Goal: Information Seeking & Learning: Learn about a topic

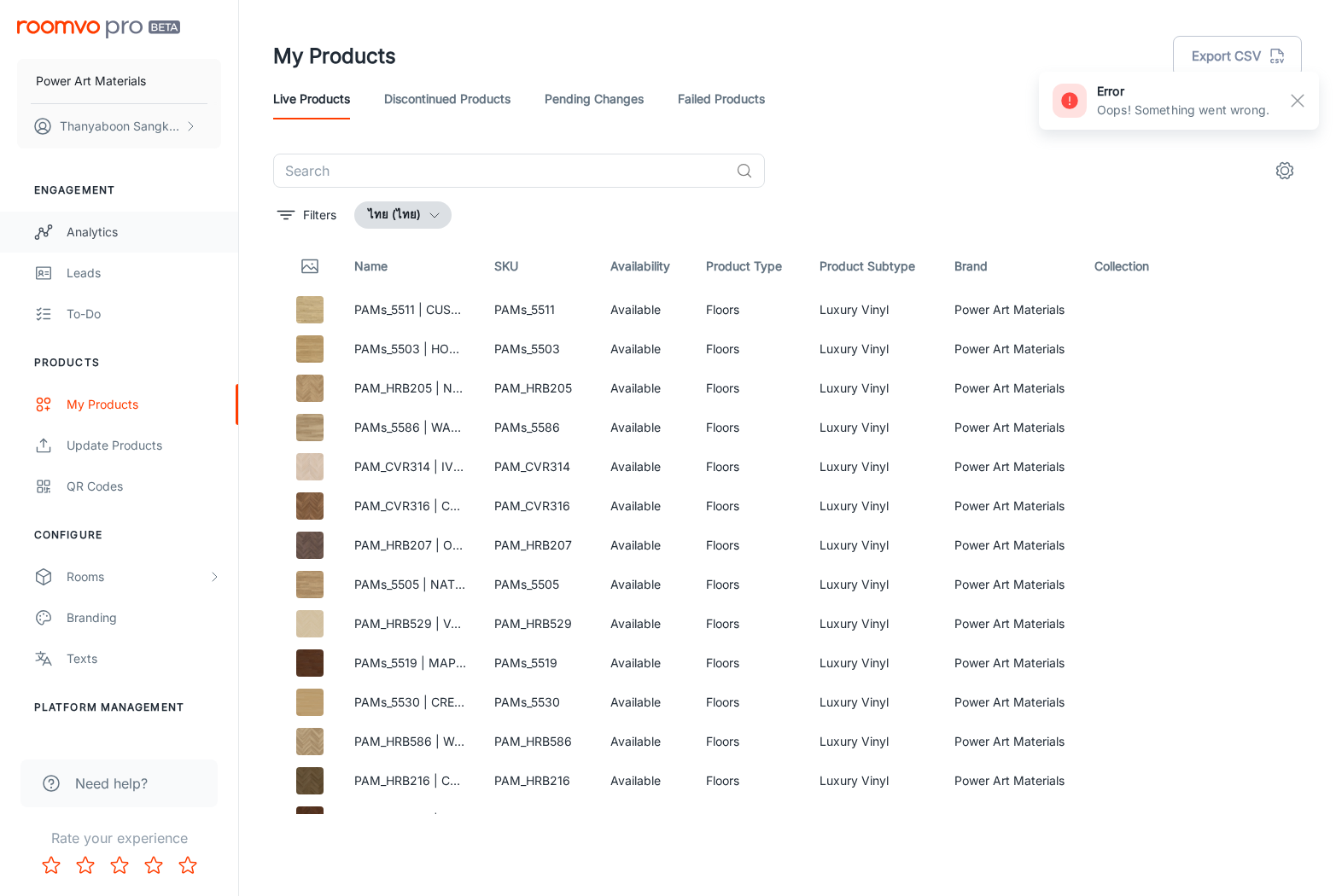
click at [88, 223] on div "Analytics" at bounding box center [144, 232] width 155 height 19
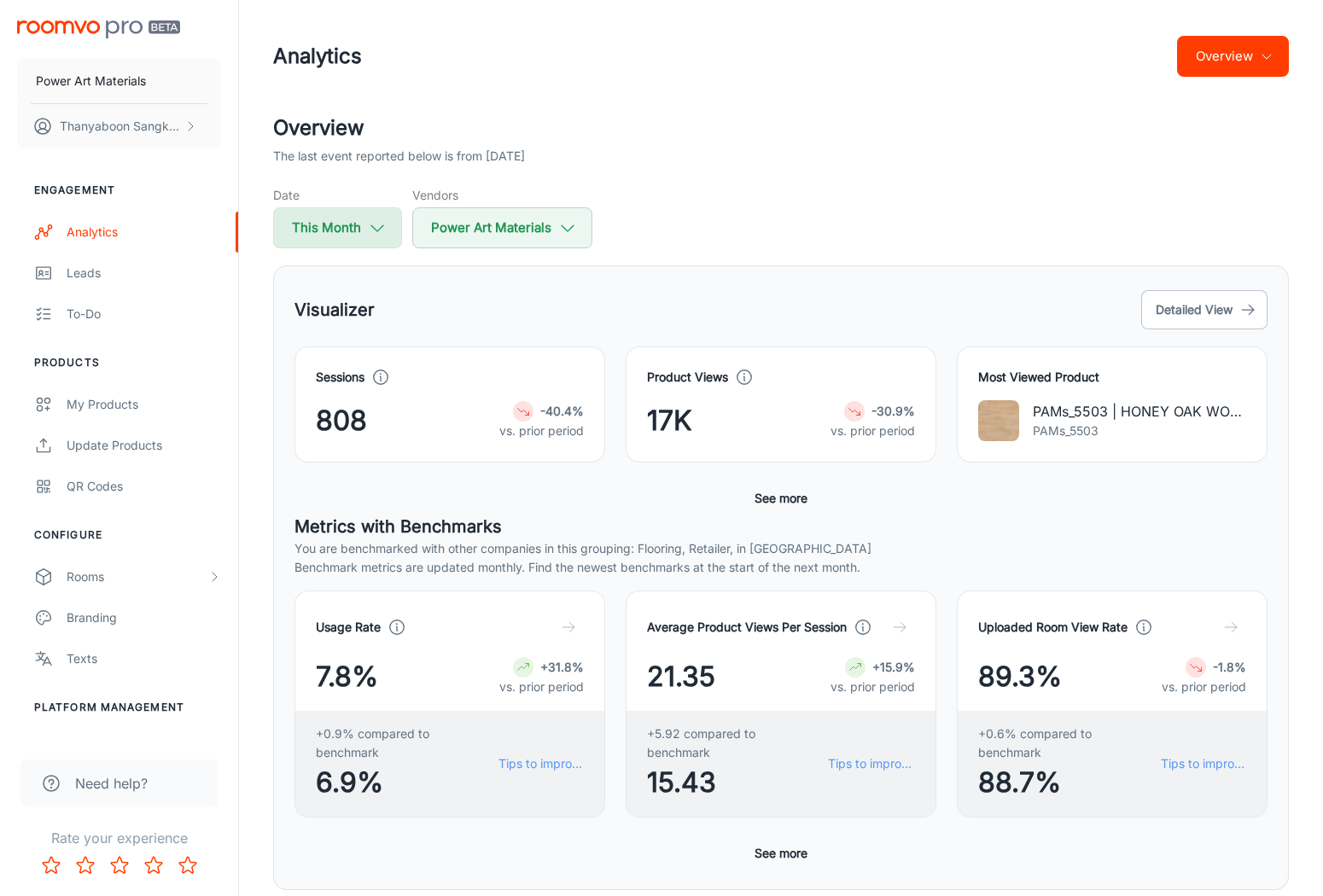
click at [390, 232] on button "This Month" at bounding box center [337, 228] width 129 height 41
select select "7"
select select "2025"
select select "7"
select select "2025"
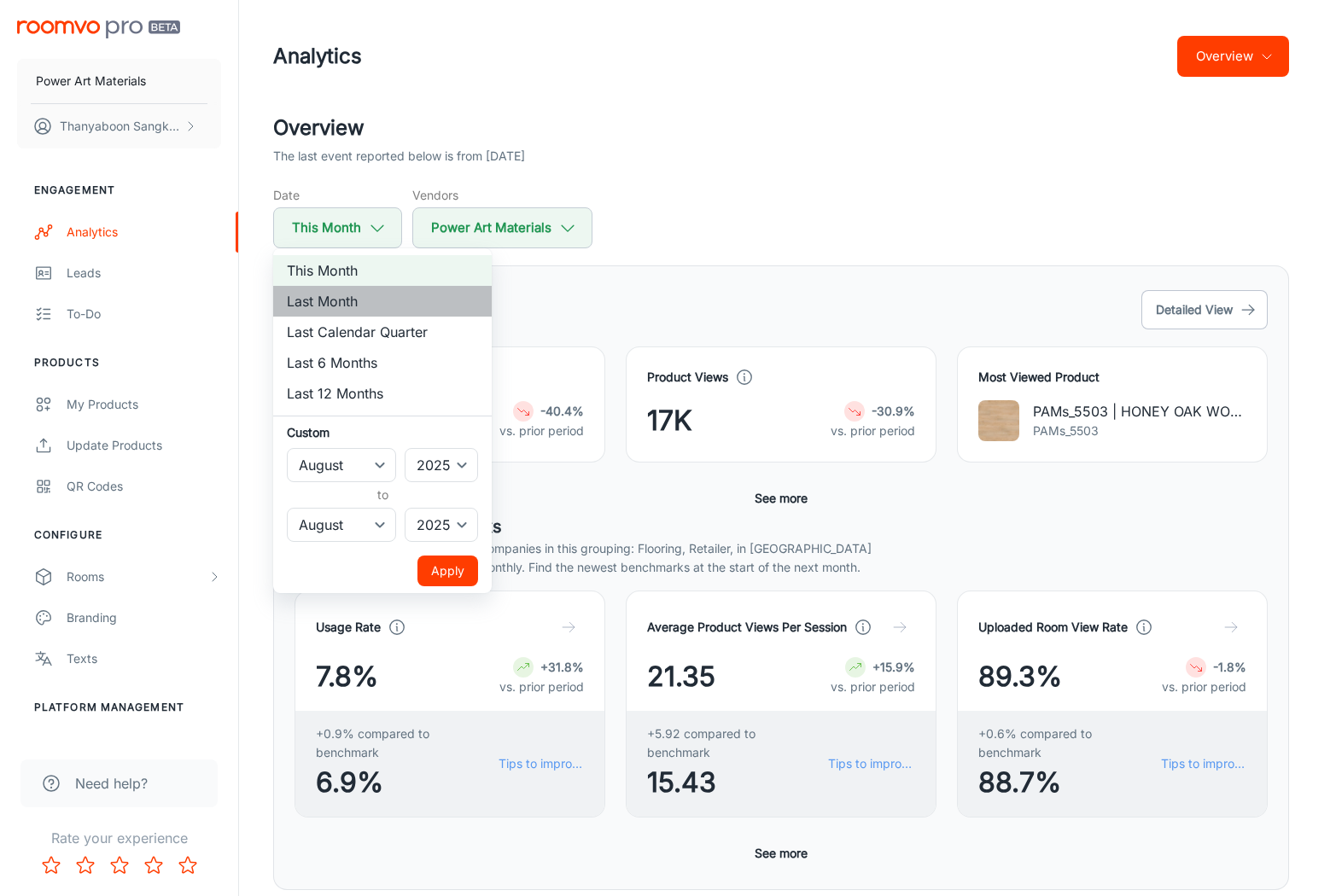
click at [365, 306] on li "Last Month" at bounding box center [381, 301] width 218 height 31
select select "6"
click at [456, 579] on button "Apply" at bounding box center [448, 571] width 60 height 31
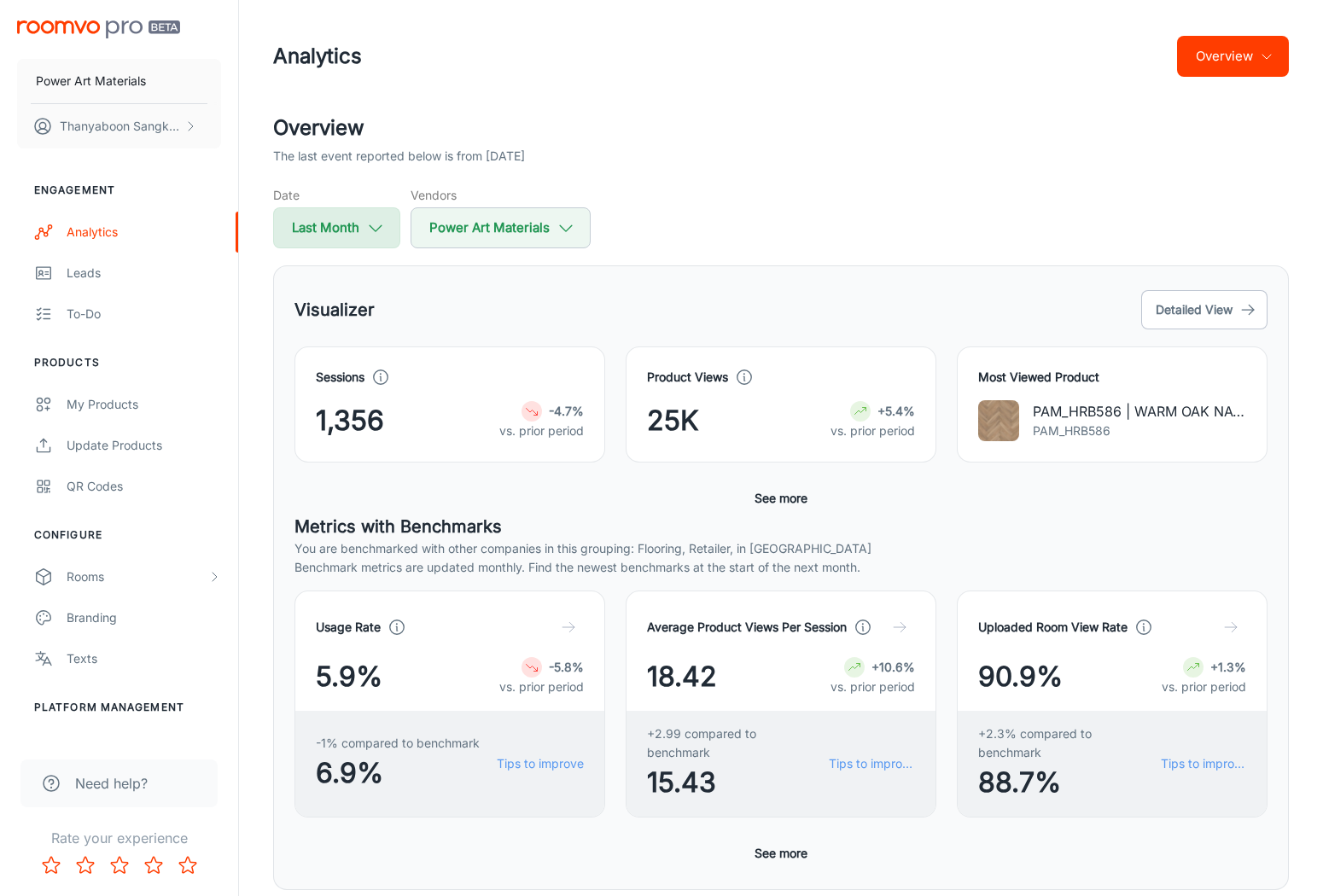
click at [357, 213] on button "Last Month" at bounding box center [336, 228] width 127 height 41
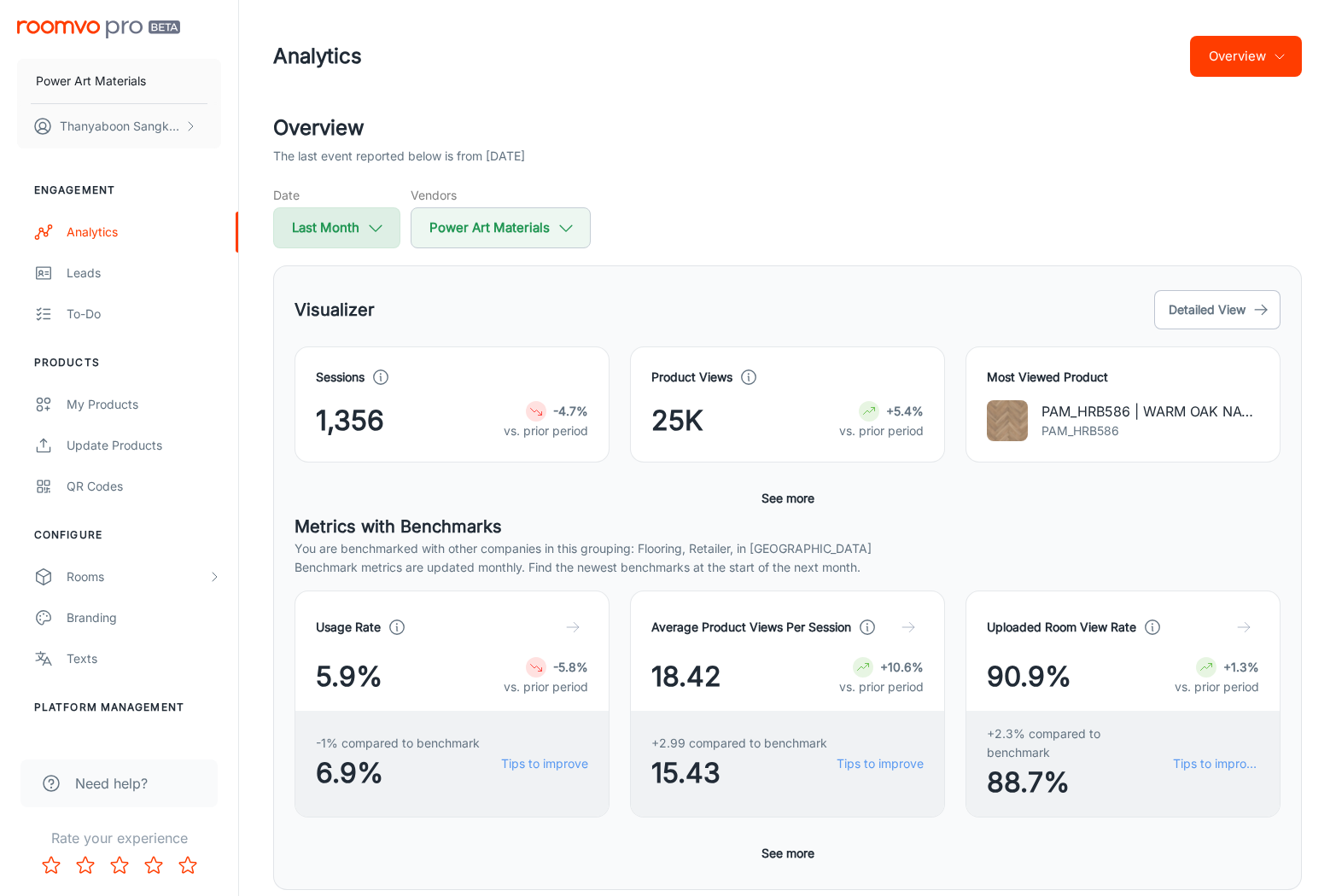
select select "6"
select select "2025"
select select "6"
select select "2025"
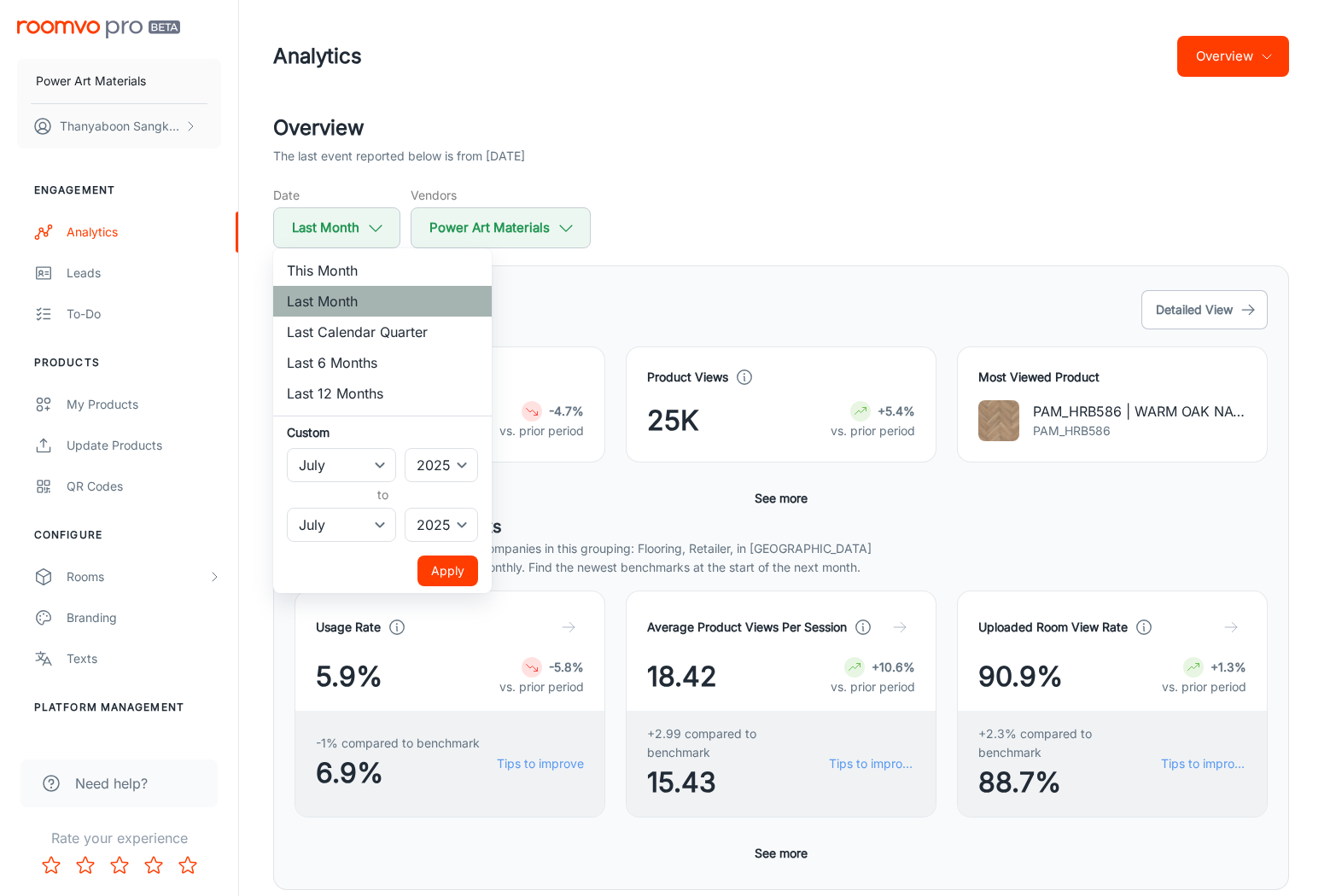
click at [367, 287] on li "Last Month" at bounding box center [381, 301] width 218 height 31
click at [373, 271] on li "This Month" at bounding box center [381, 270] width 218 height 31
select select "7"
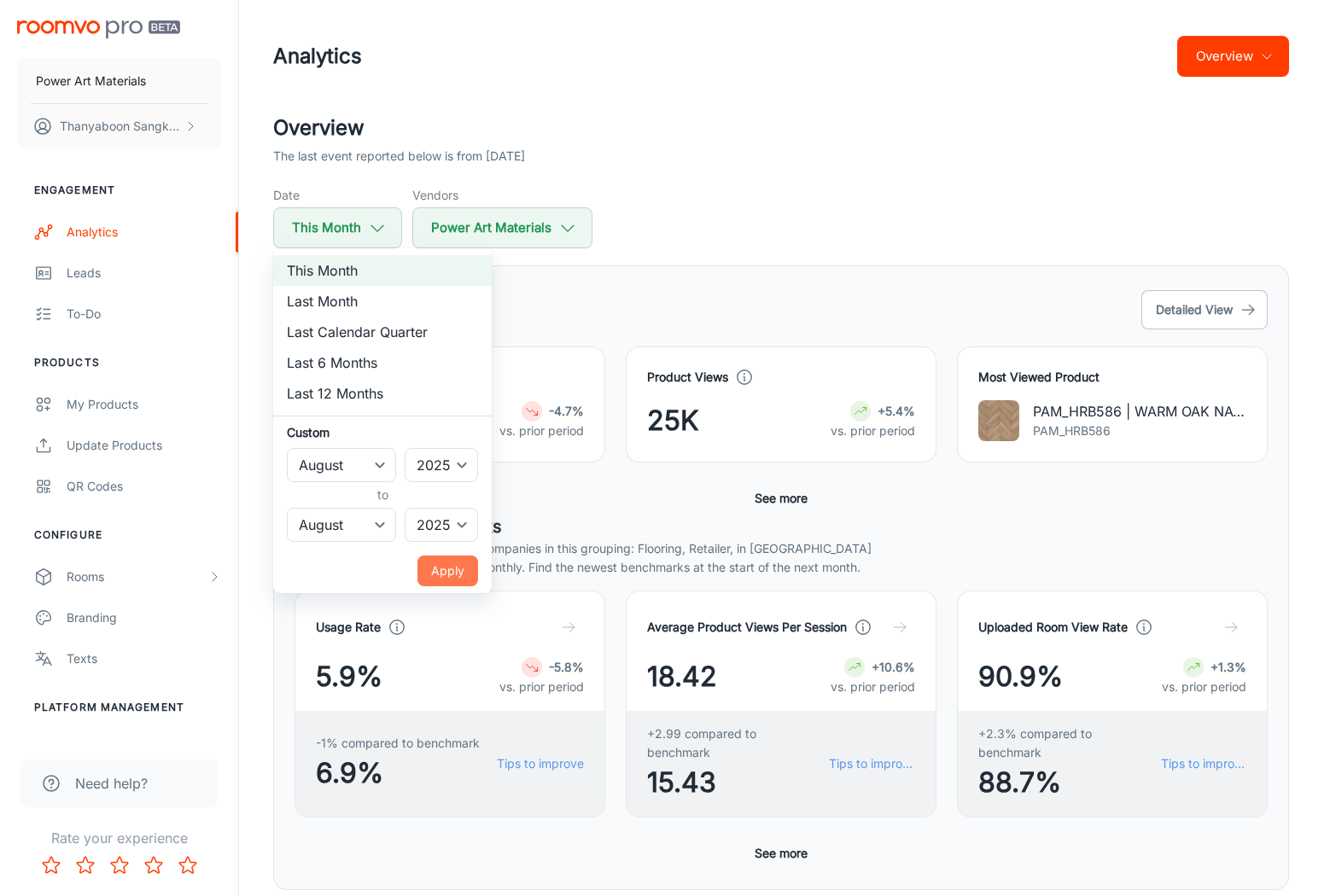
click at [455, 568] on button "Apply" at bounding box center [448, 571] width 60 height 31
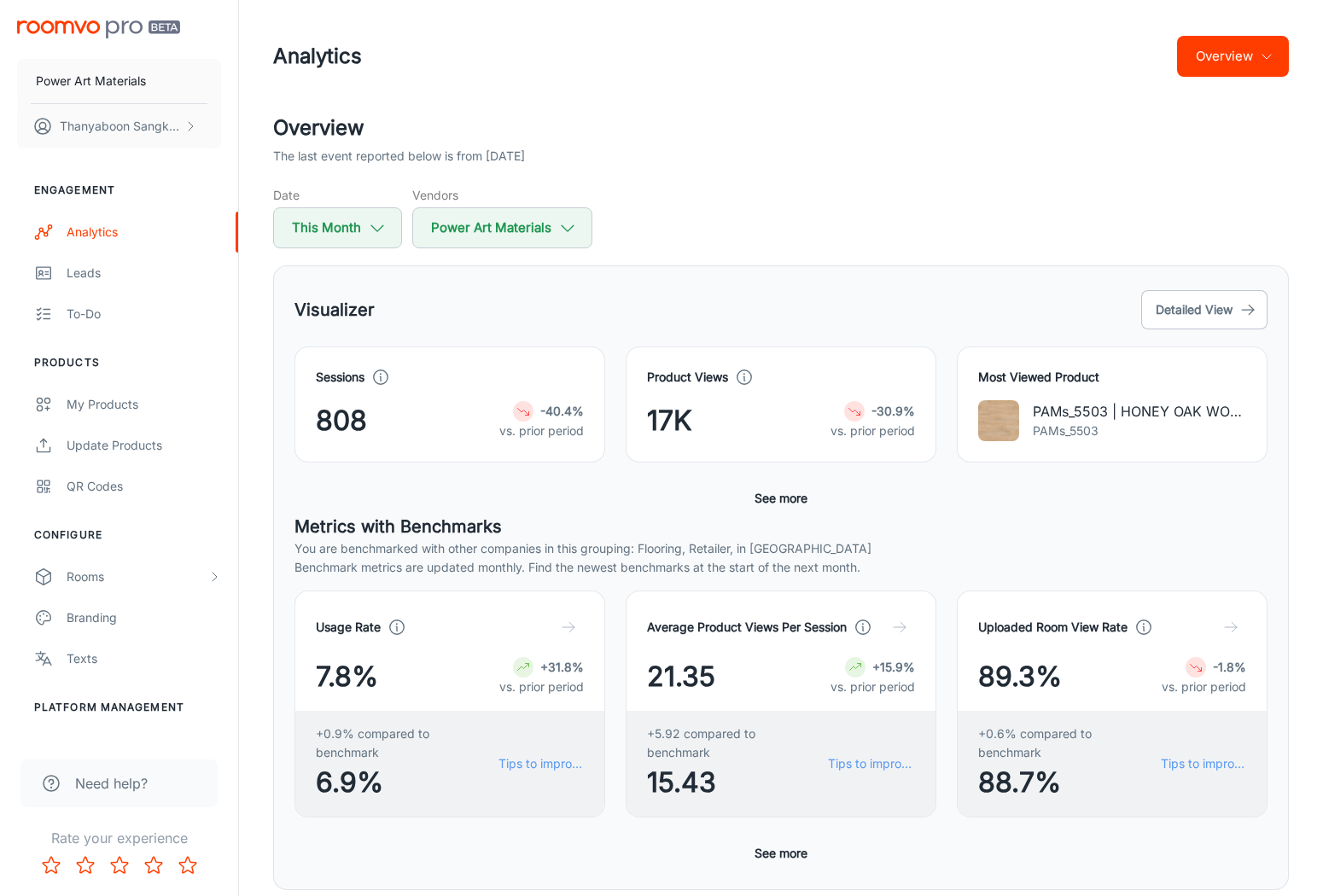
click at [835, 249] on div "This Month Last Month Last Calendar Quarter Last 6 Months Last 12 Months Custom…" at bounding box center [661, 448] width 1323 height 896
click at [1006, 319] on div "Visualizer Detailed View" at bounding box center [781, 310] width 974 height 46
click at [1170, 324] on button "Detailed View" at bounding box center [1205, 310] width 127 height 40
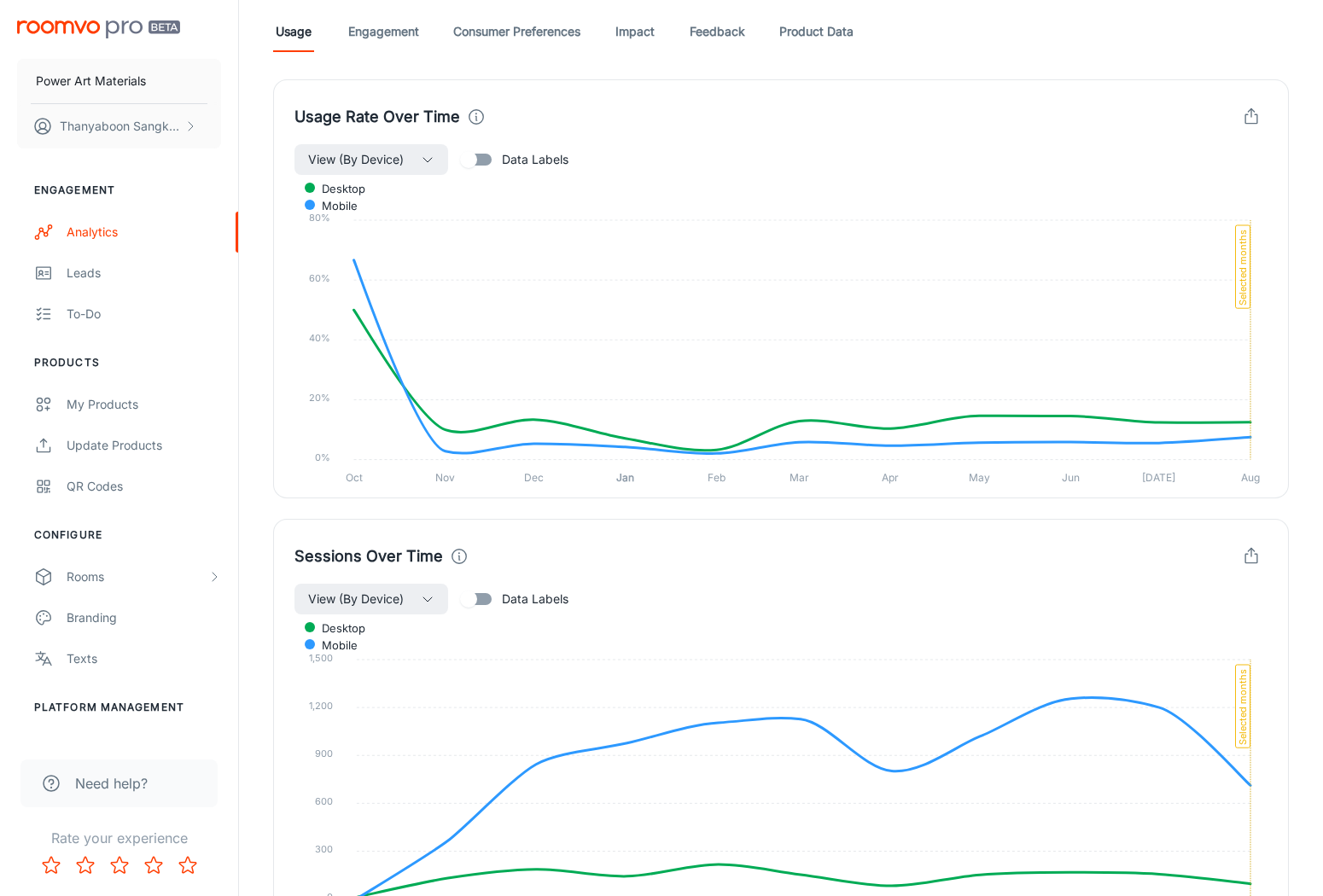
scroll to position [910, 0]
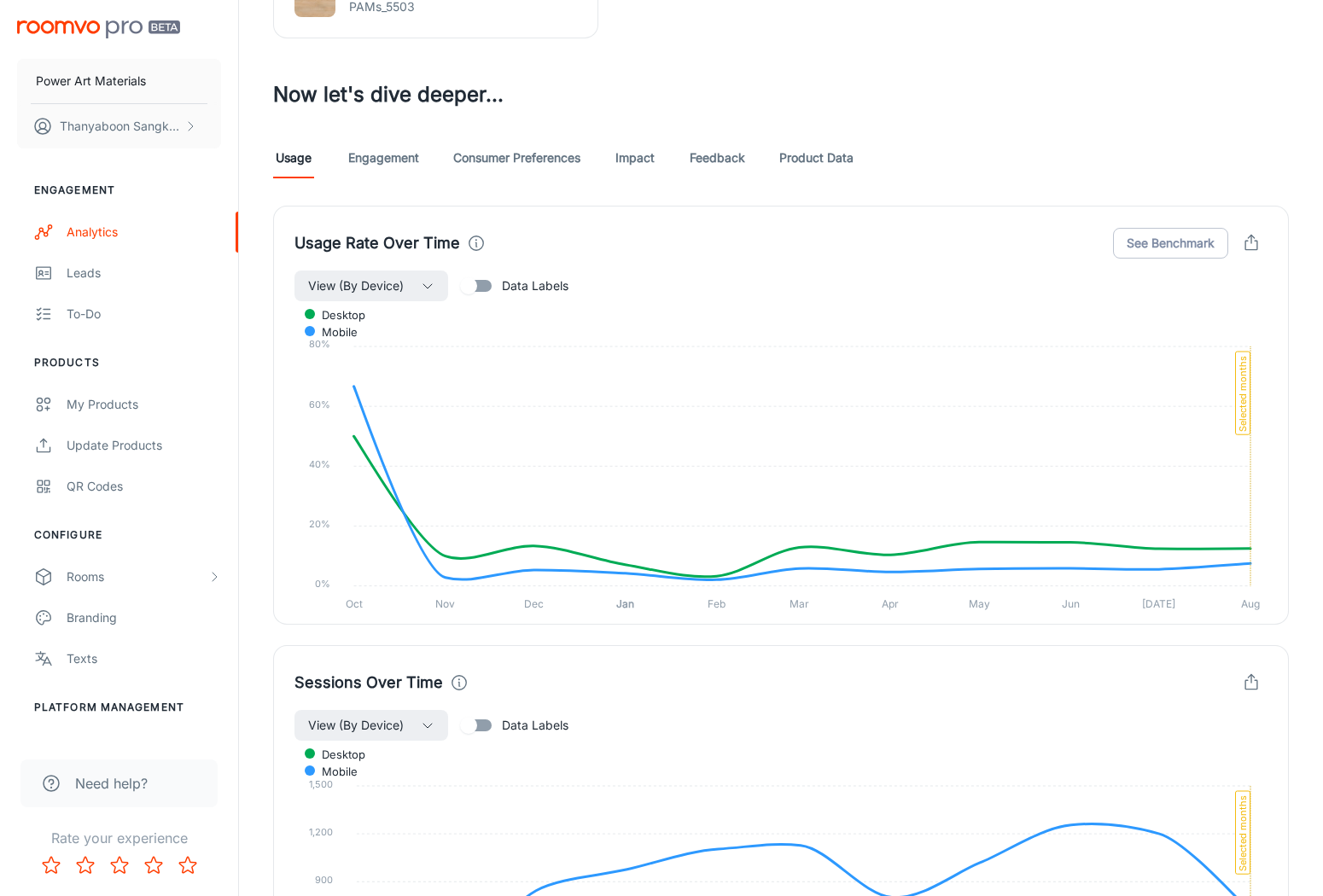
click at [391, 159] on link "Engagement" at bounding box center [383, 158] width 71 height 41
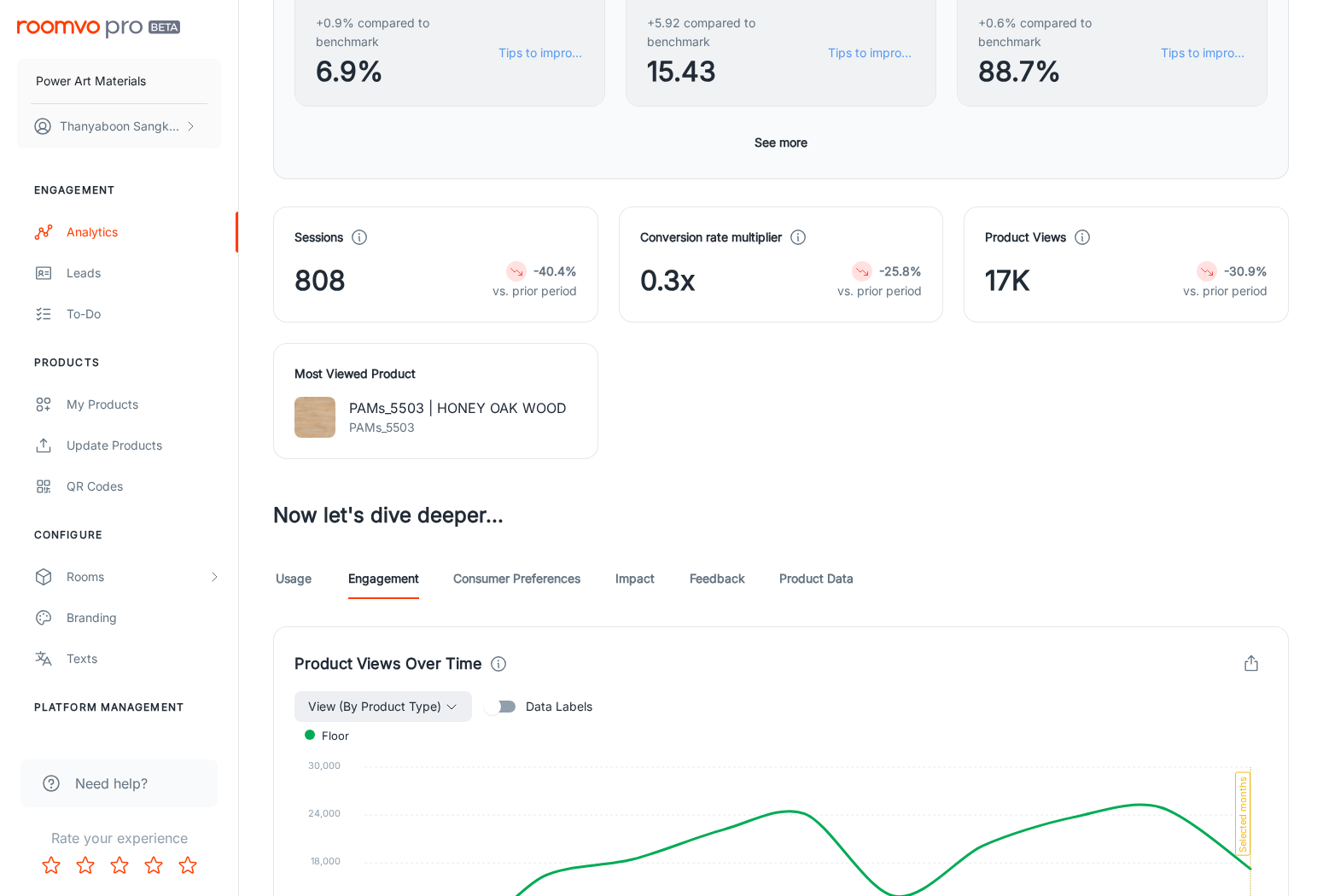
scroll to position [486, 0]
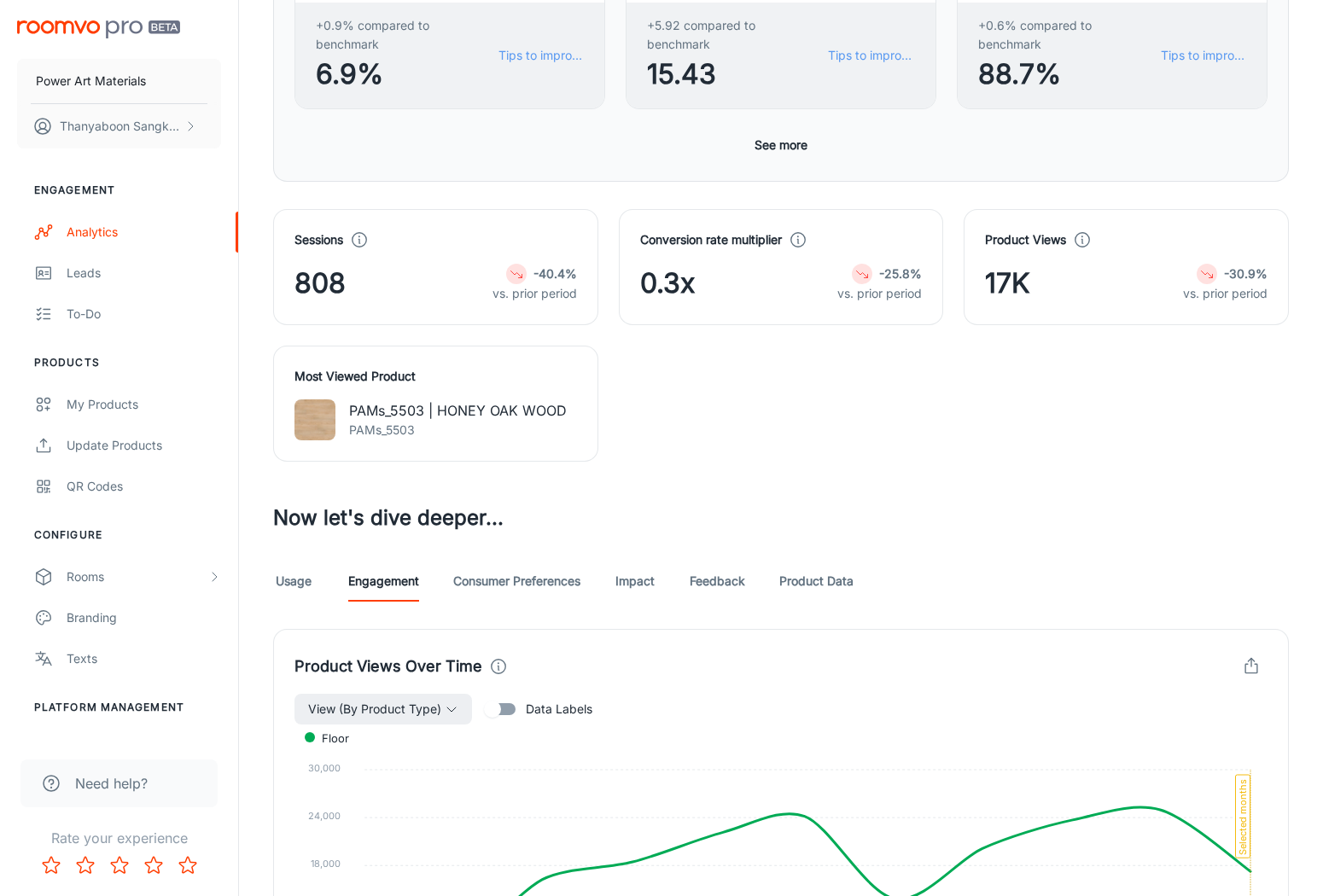
click at [537, 582] on link "Consumer Preferences" at bounding box center [517, 581] width 127 height 41
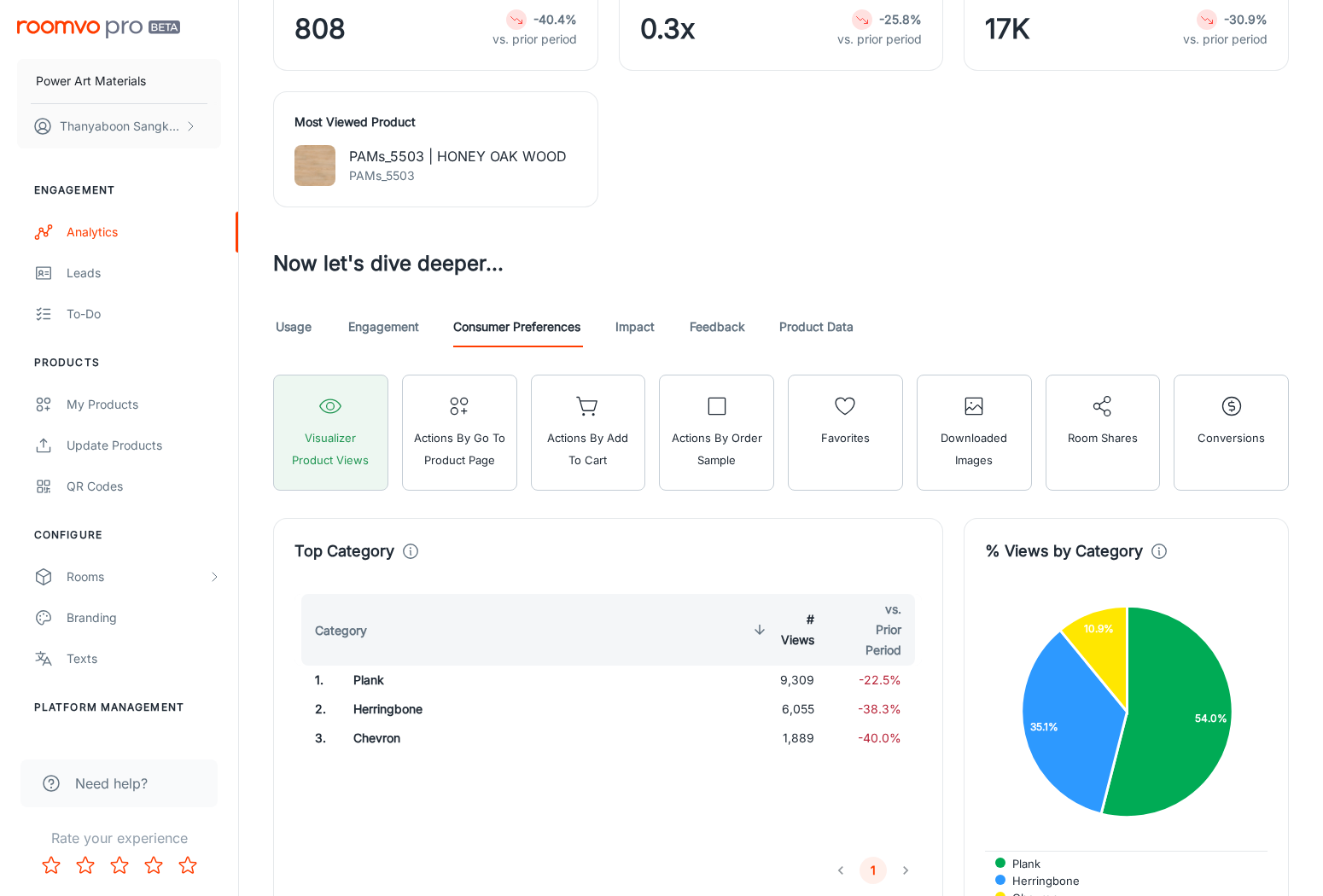
scroll to position [707, 0]
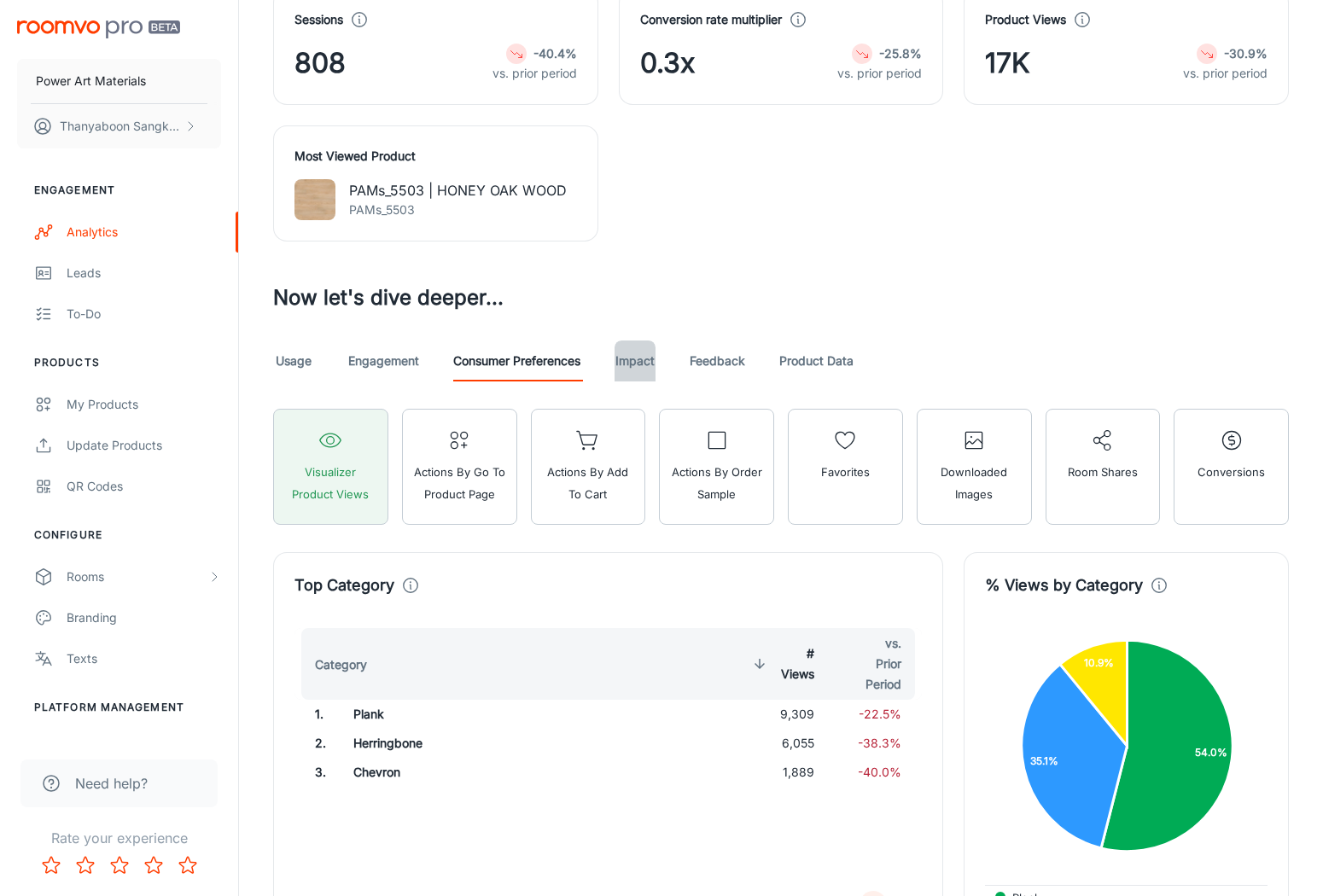
click at [644, 378] on link "Impact" at bounding box center [635, 361] width 41 height 41
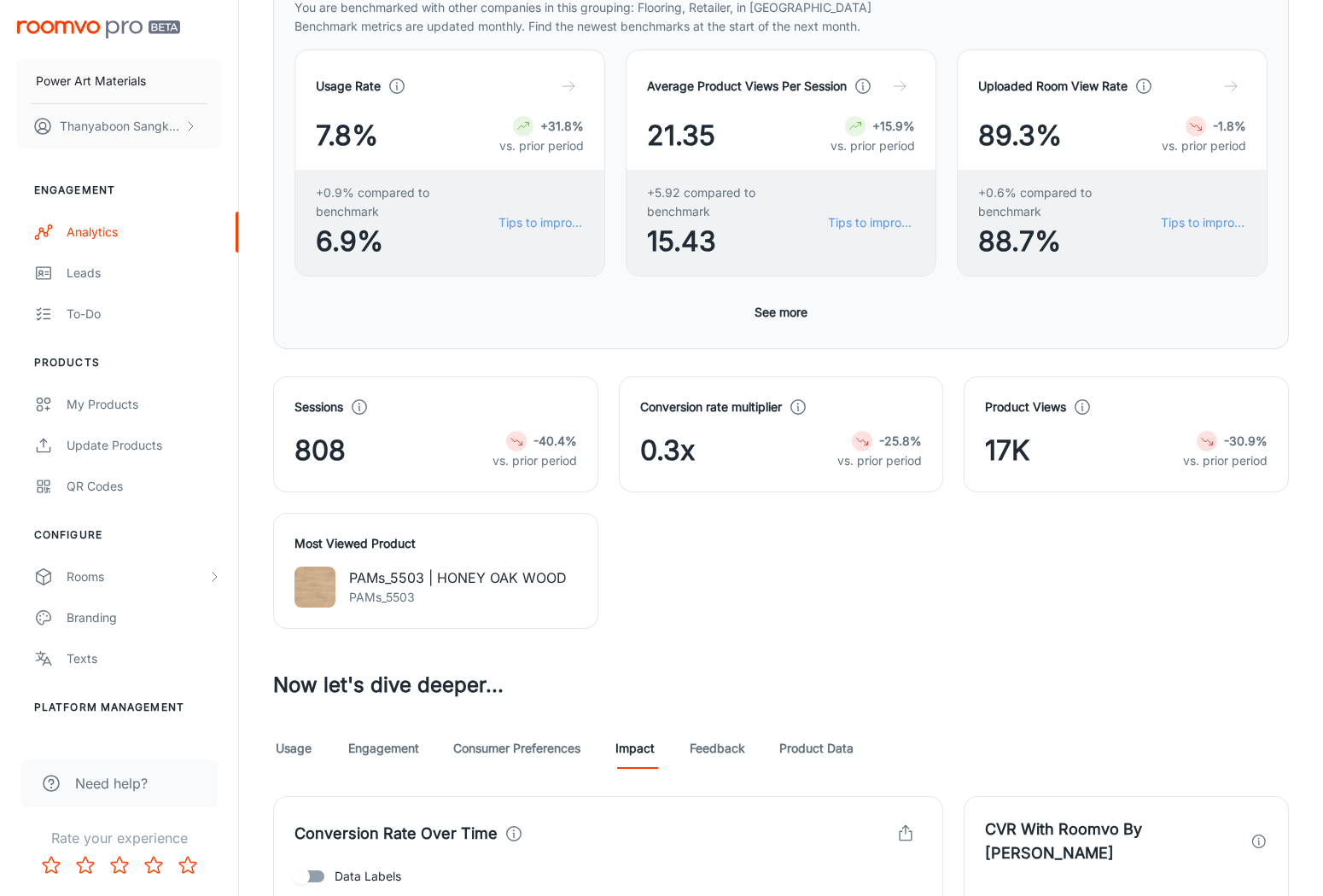
scroll to position [539, 0]
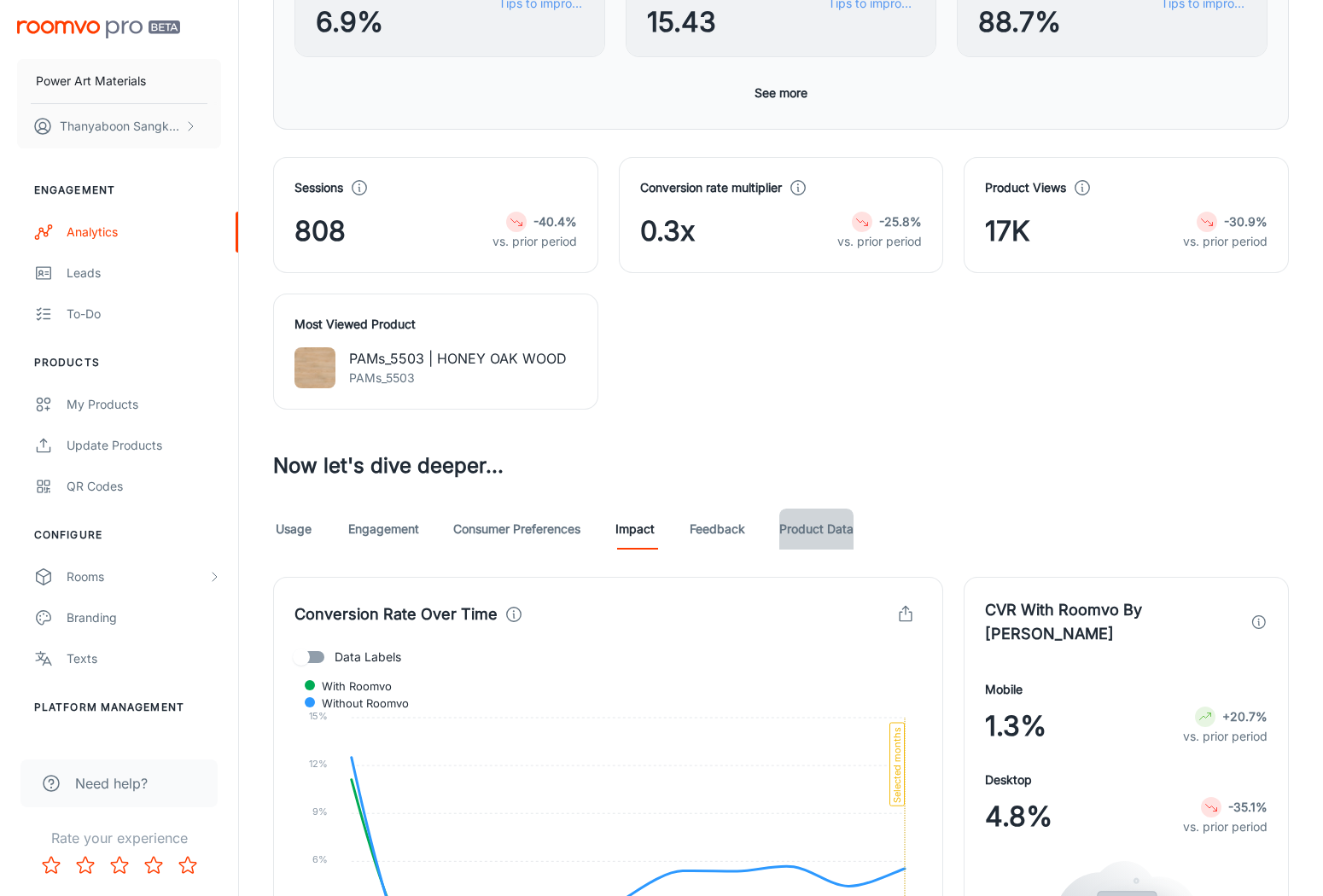
click at [789, 528] on link "Product Data" at bounding box center [817, 529] width 75 height 41
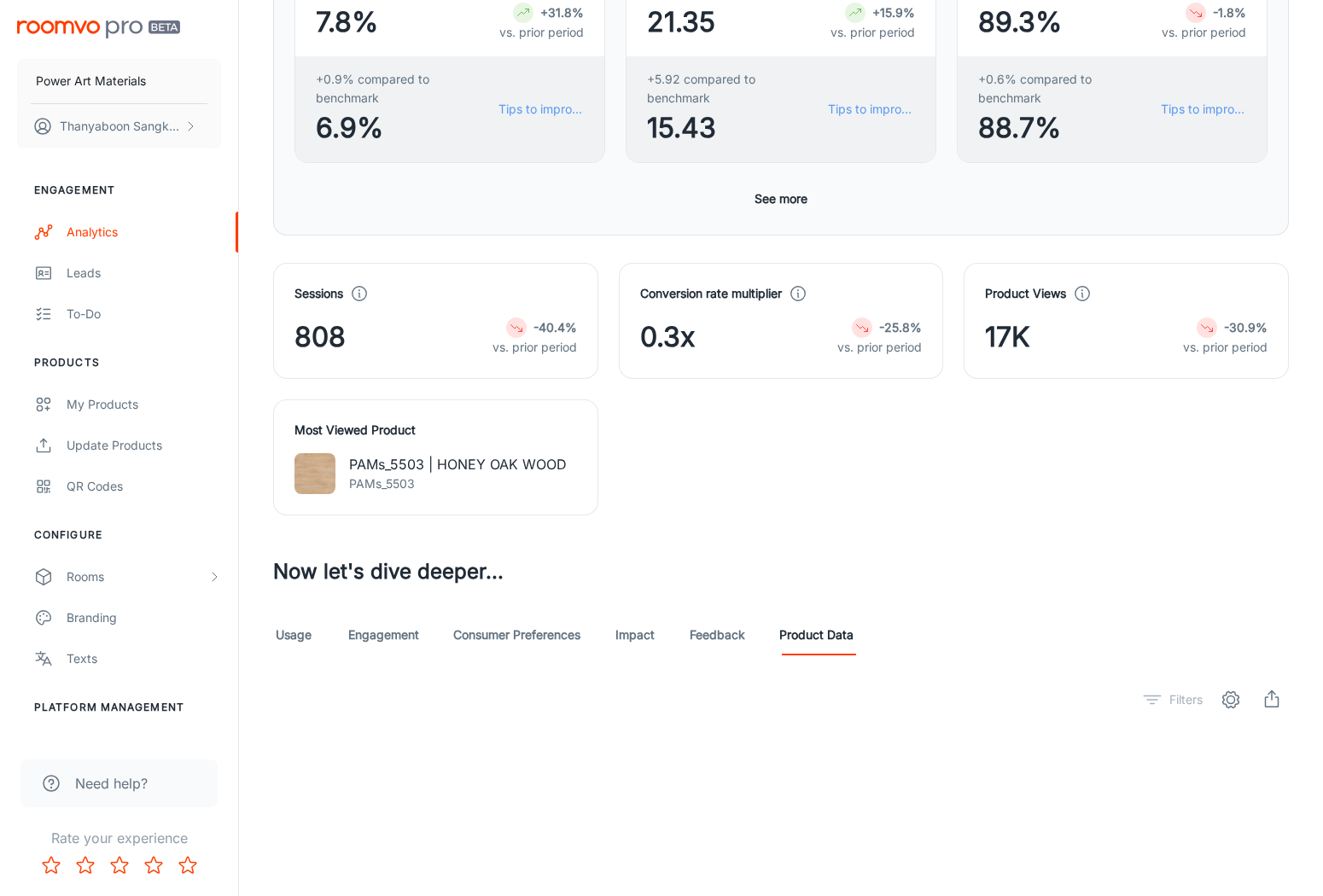
scroll to position [682, 0]
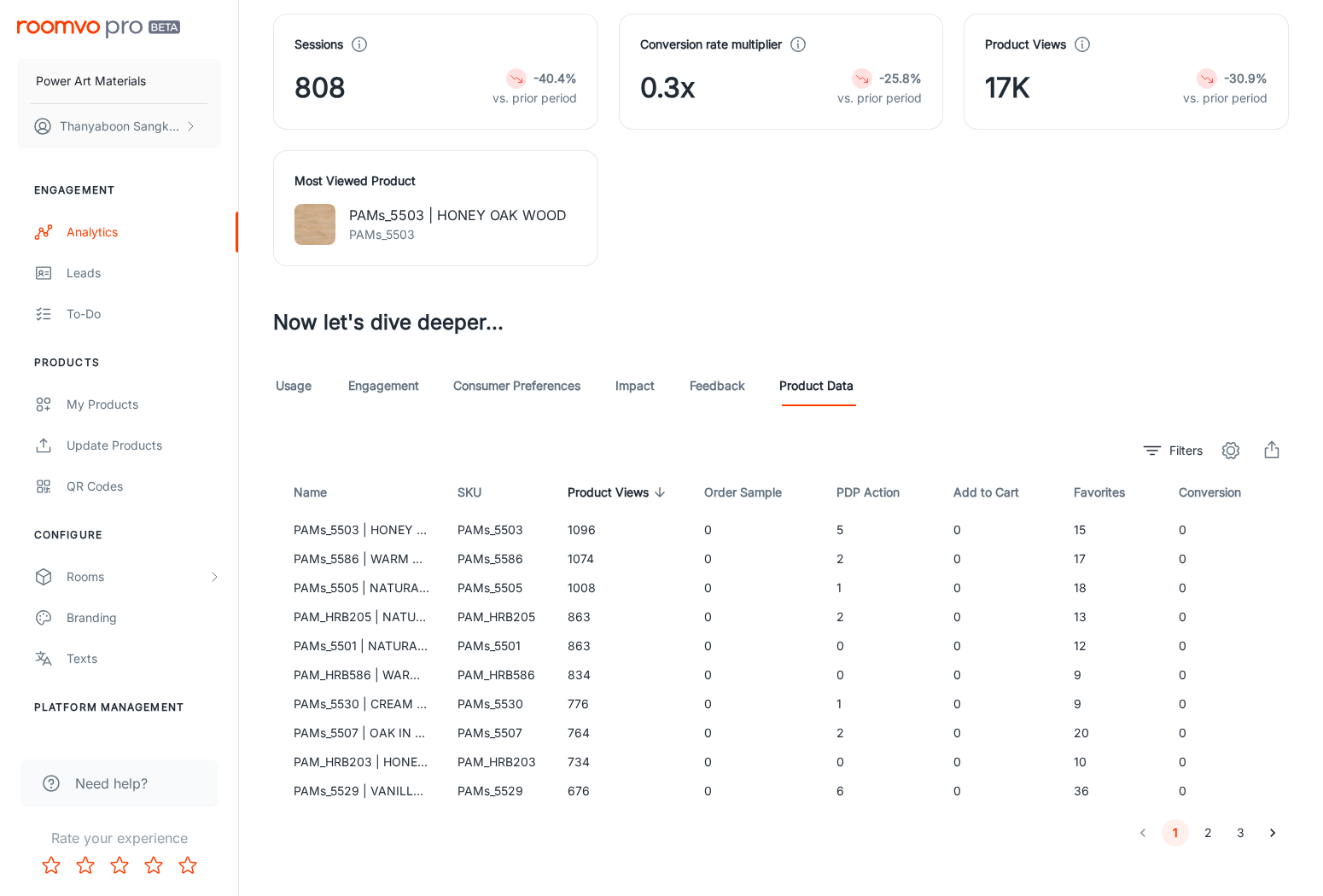
click at [442, 859] on div "Analytics Visualizer Visualizer The last event reported below is from [DATE] Da…" at bounding box center [781, 117] width 1084 height 1598
